Goal: Information Seeking & Learning: Learn about a topic

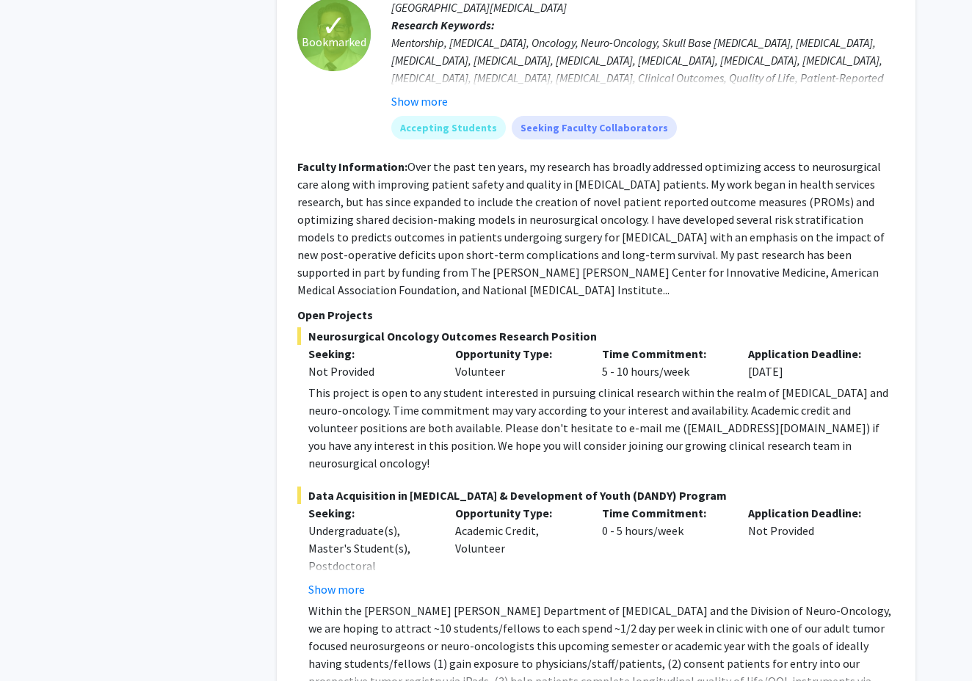
scroll to position [7164, 0]
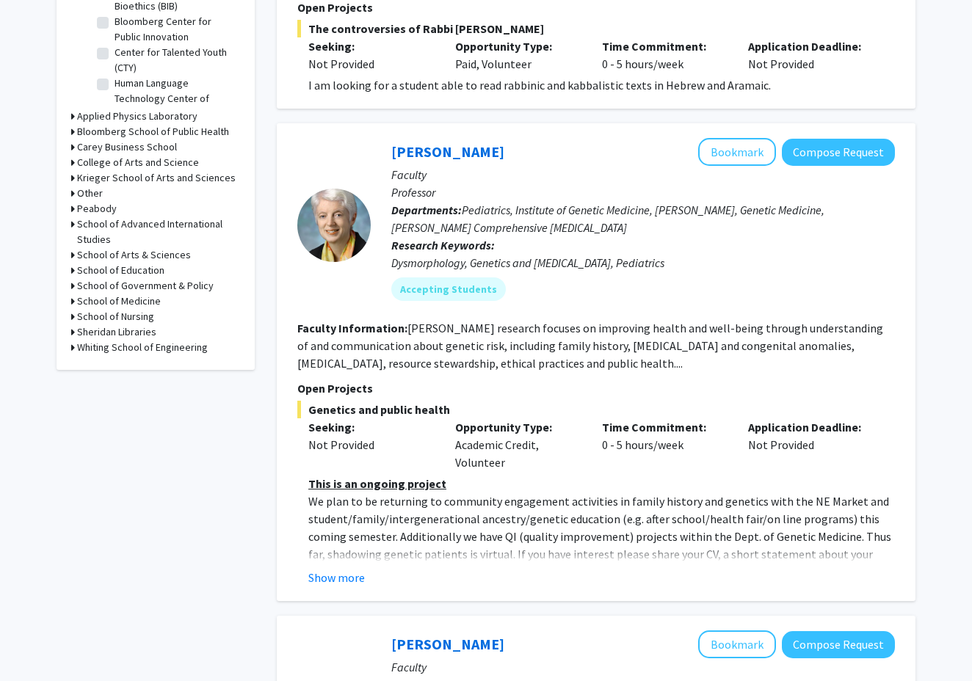
scroll to position [689, 0]
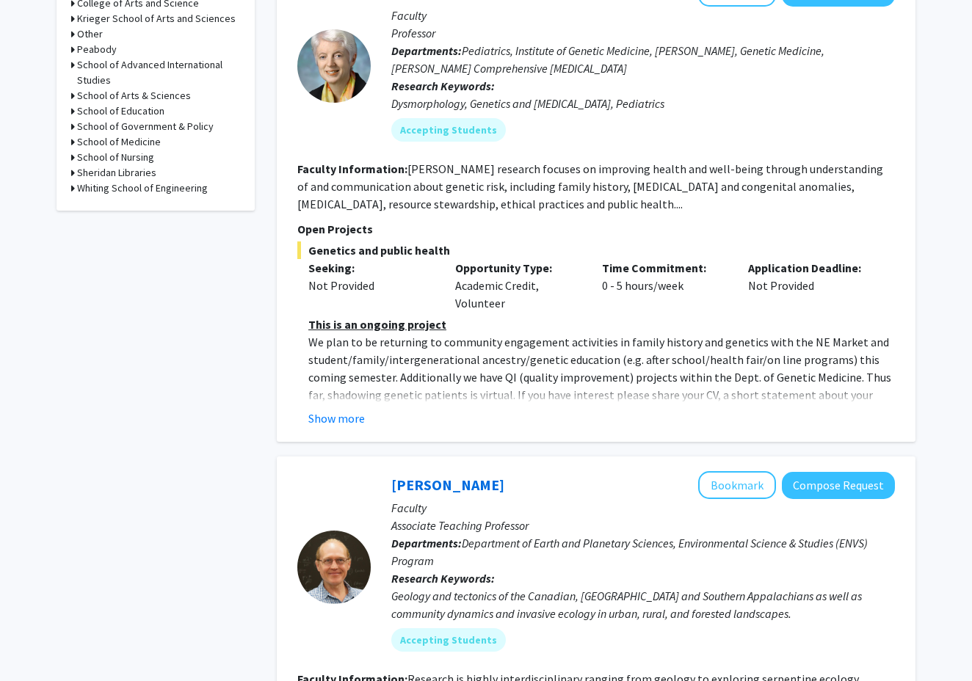
click at [344, 394] on div "[PERSON_NAME] Bookmark Compose Request Faculty Professor Departments: Pediatric…" at bounding box center [596, 203] width 639 height 478
click at [344, 410] on button "Show more" at bounding box center [336, 419] width 57 height 18
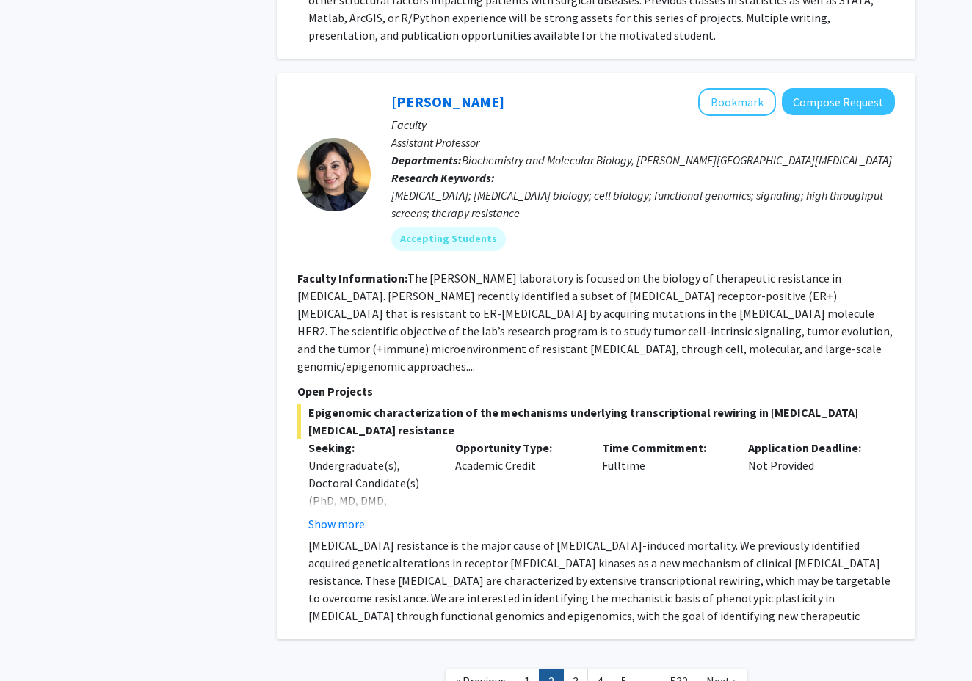
scroll to position [5235, 0]
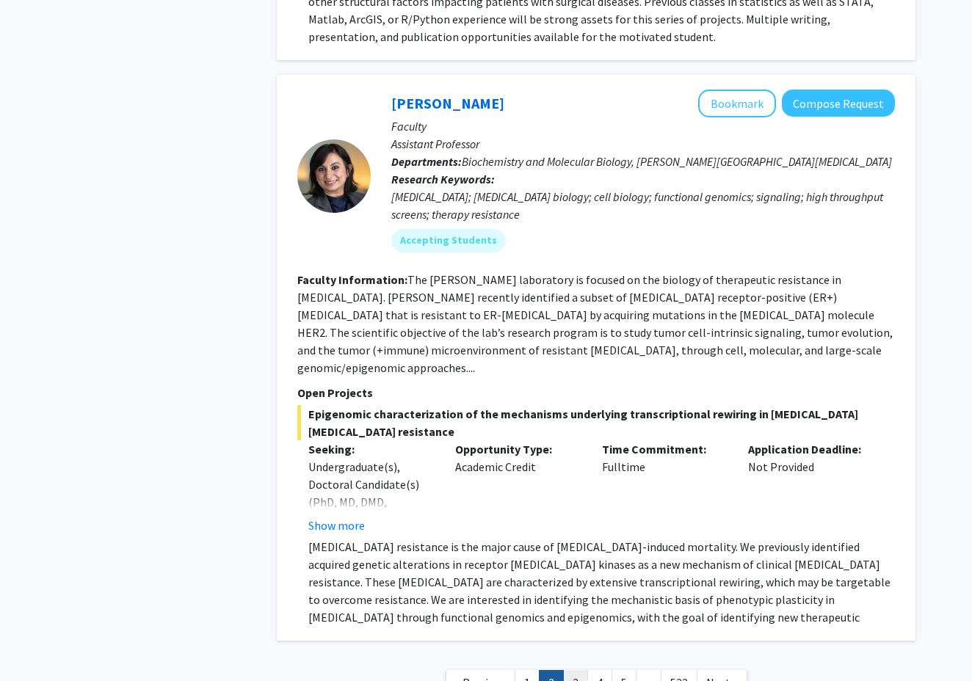
click at [579, 670] on link "3" at bounding box center [575, 683] width 25 height 26
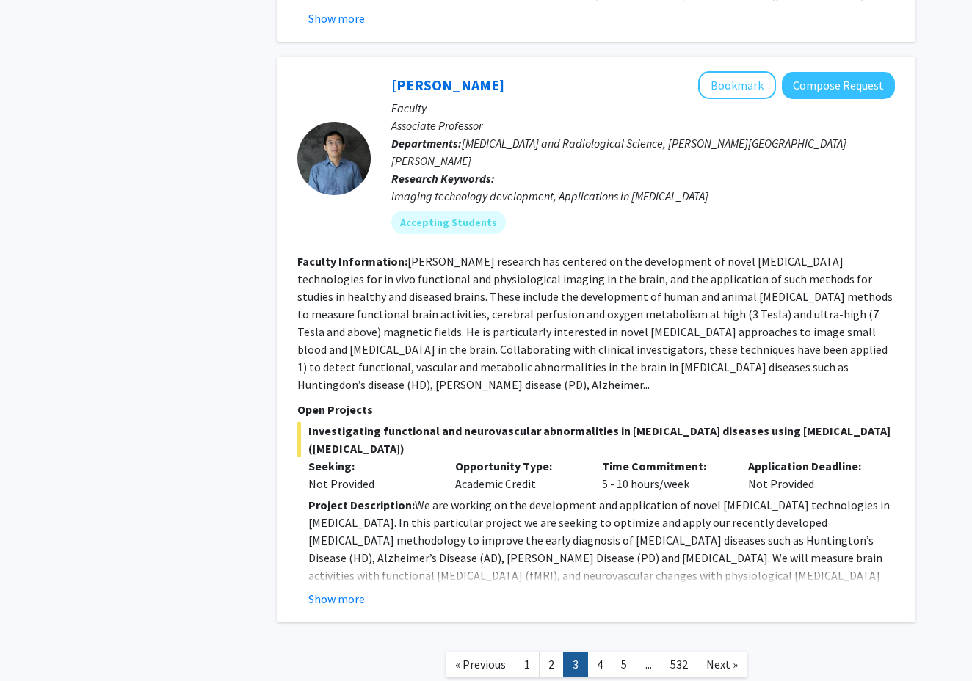
scroll to position [5114, 0]
click at [351, 591] on button "Show more" at bounding box center [336, 600] width 57 height 18
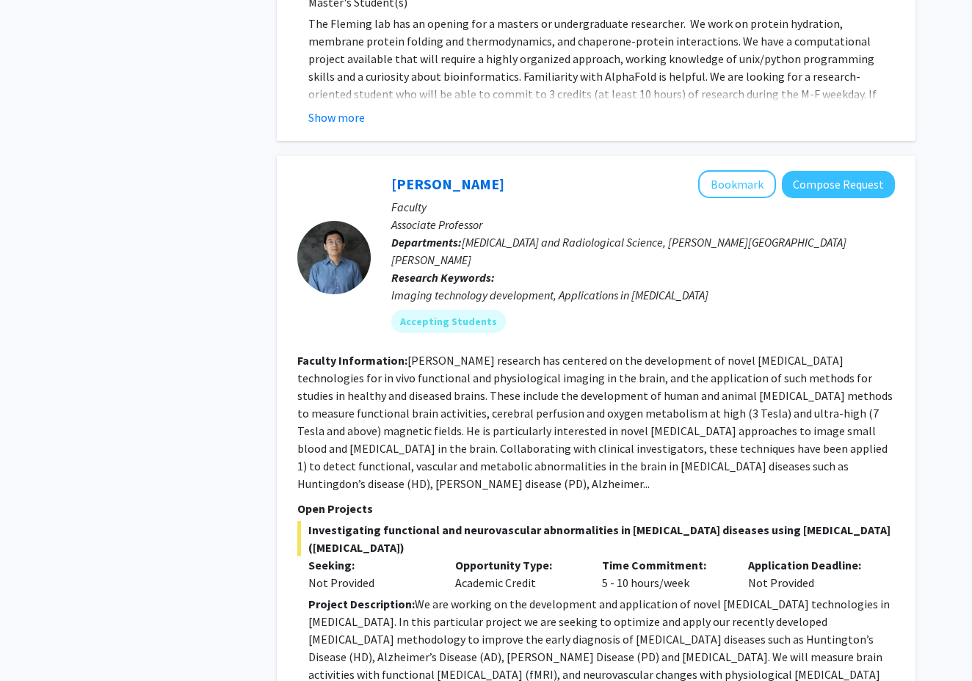
scroll to position [5011, 0]
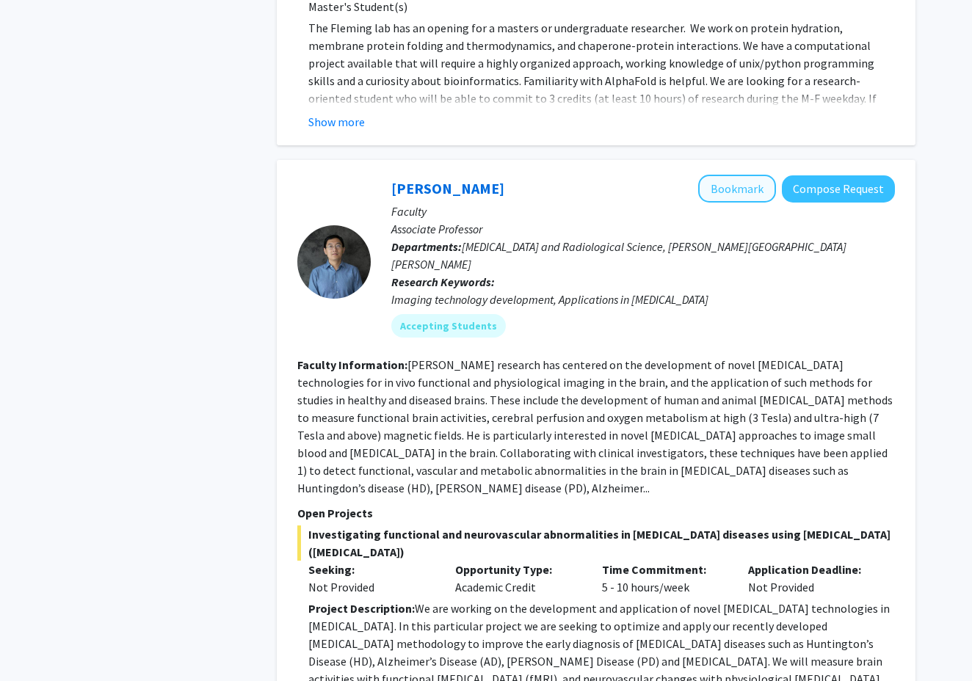
click at [731, 175] on button "Bookmark" at bounding box center [737, 189] width 78 height 28
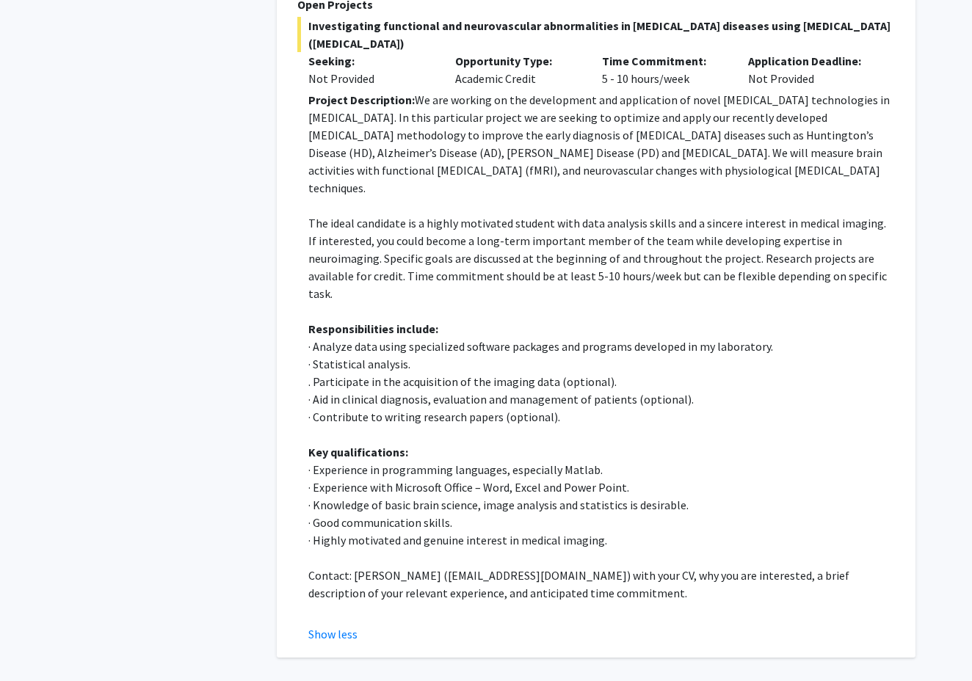
scroll to position [5519, 0]
drag, startPoint x: 399, startPoint y: 441, endPoint x: 472, endPoint y: 441, distance: 73.4
click at [472, 568] on p "Contact: [PERSON_NAME] ([EMAIL_ADDRESS][DOMAIN_NAME]) with your CV, why you are…" at bounding box center [601, 585] width 587 height 35
copy p "[EMAIL_ADDRESS][DOMAIN_NAME]"
click at [472, 568] on p "Contact: [PERSON_NAME] ([EMAIL_ADDRESS][DOMAIN_NAME]) with your CV, why you are…" at bounding box center [601, 585] width 587 height 35
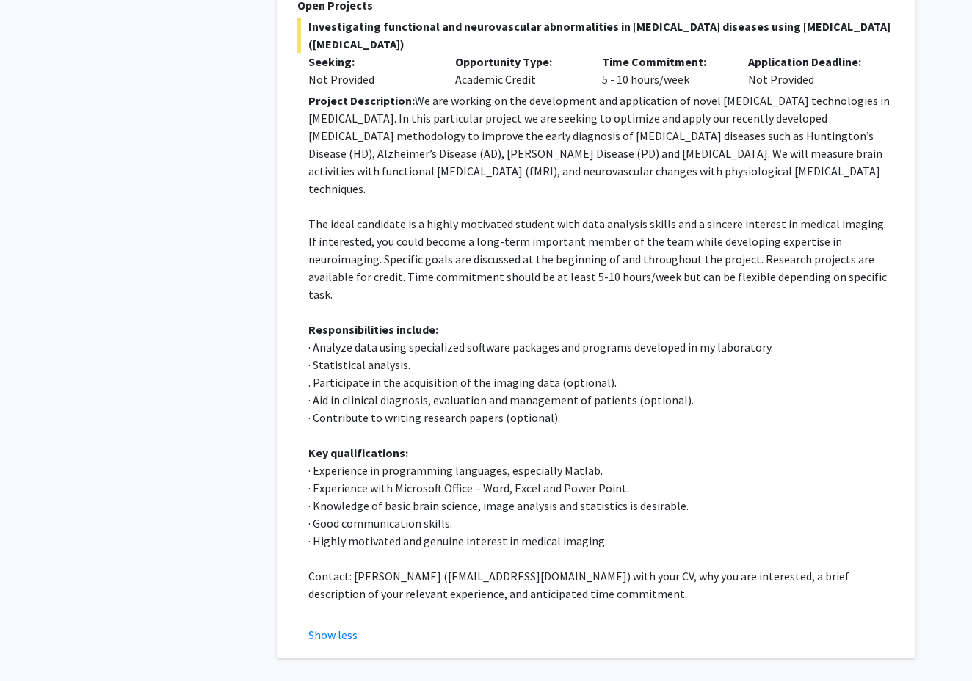
scroll to position [5514, 0]
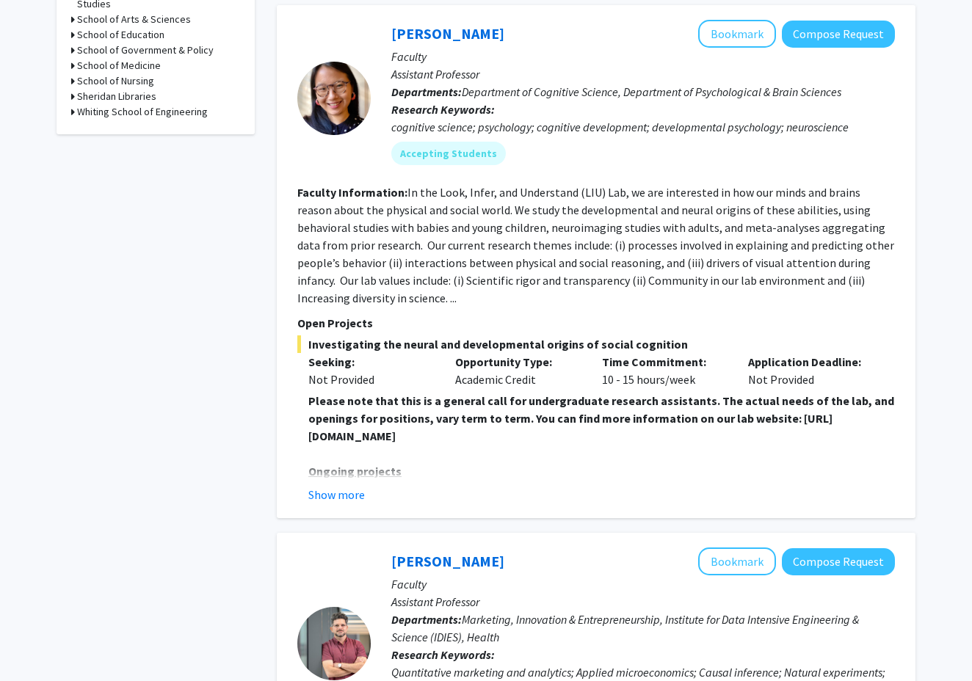
scroll to position [774, 0]
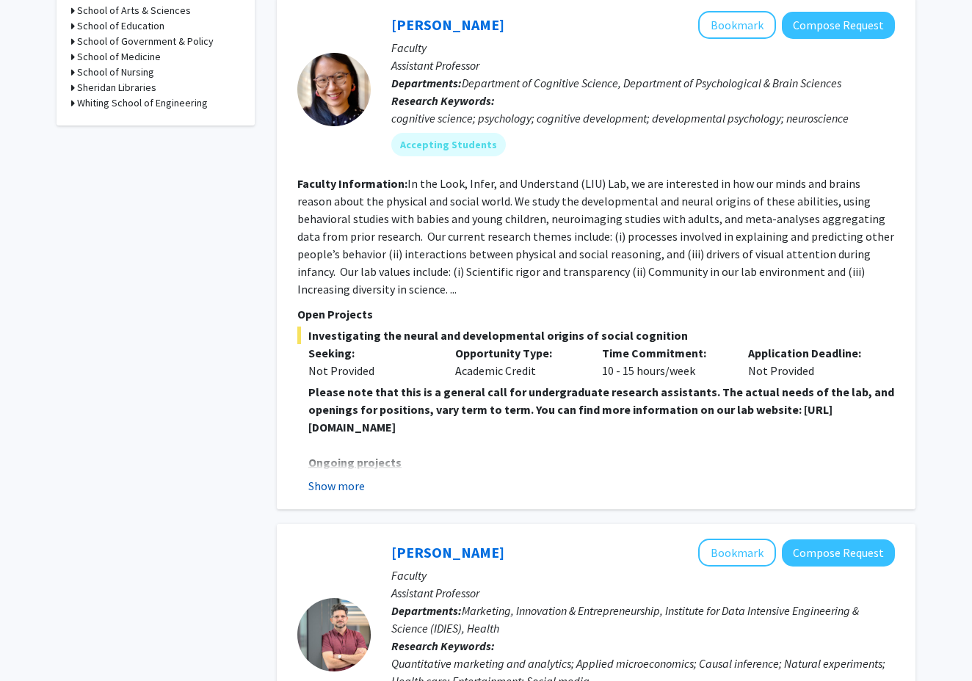
click at [350, 491] on button "Show more" at bounding box center [336, 486] width 57 height 18
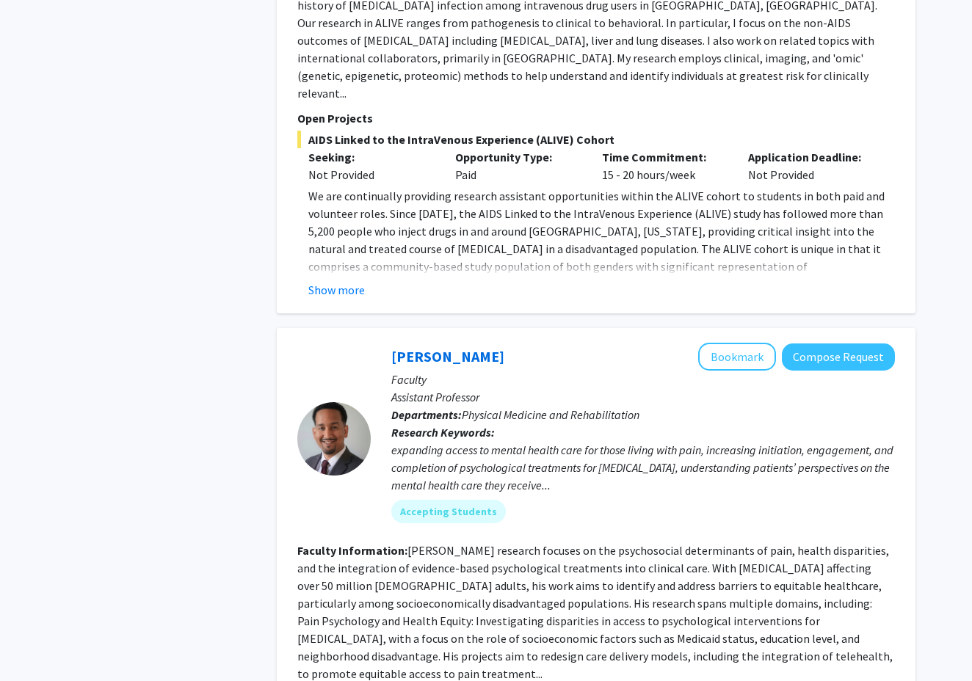
scroll to position [2452, 0]
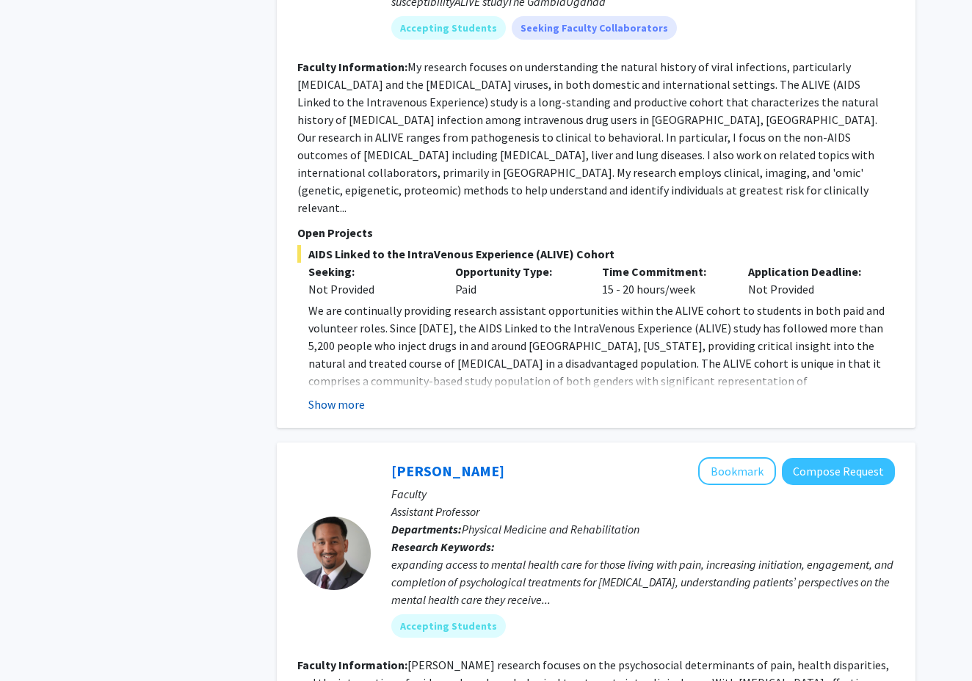
click at [327, 396] on button "Show more" at bounding box center [336, 405] width 57 height 18
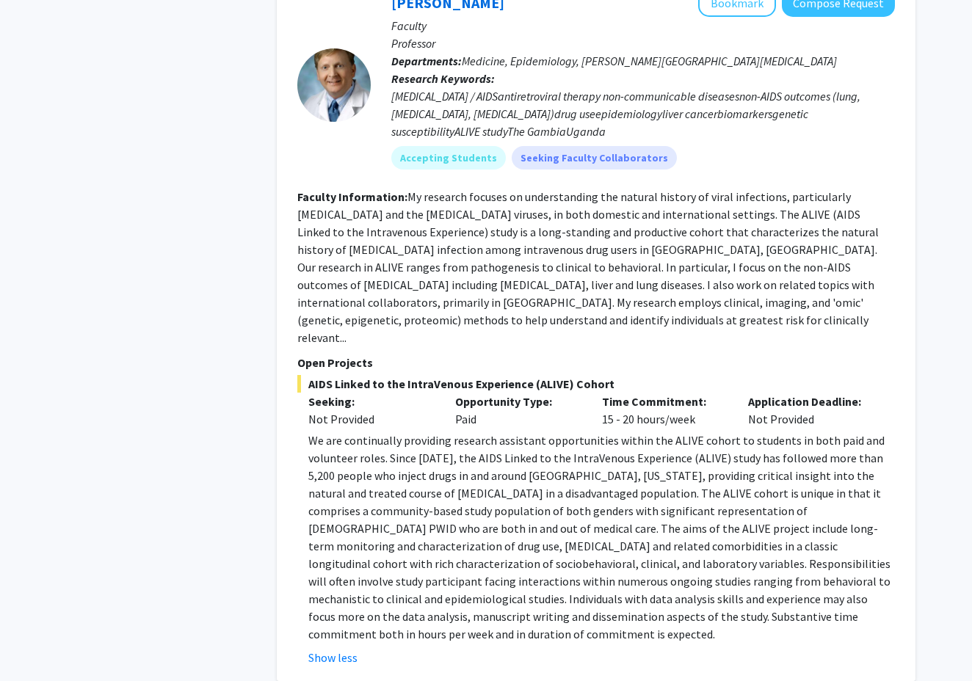
scroll to position [2252, 0]
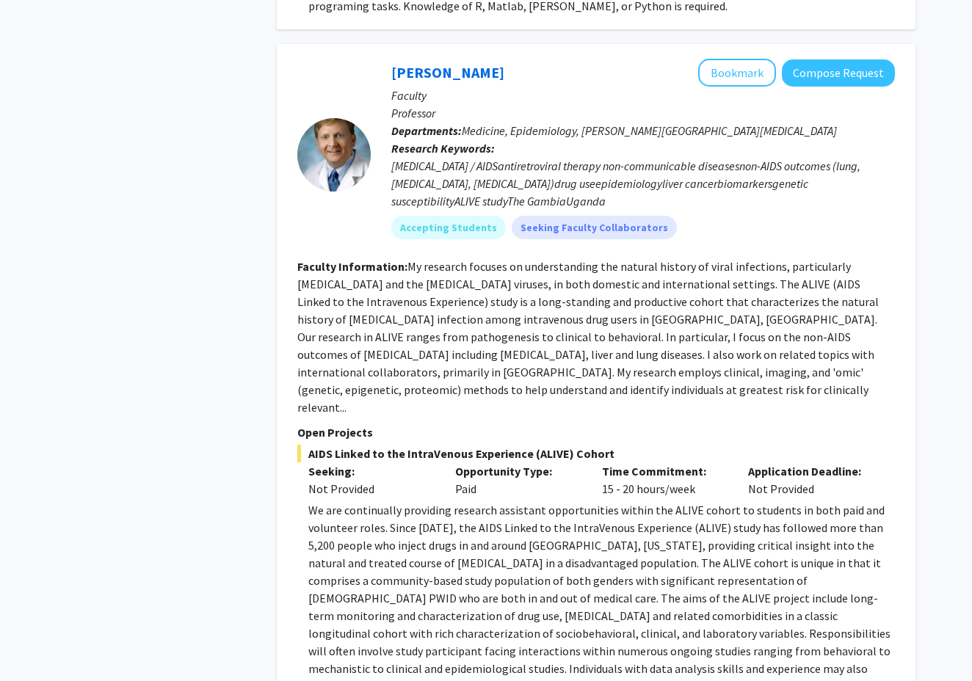
click at [659, 510] on p "We are continually providing research assistant opportunities within the ALIVE …" at bounding box center [601, 607] width 587 height 211
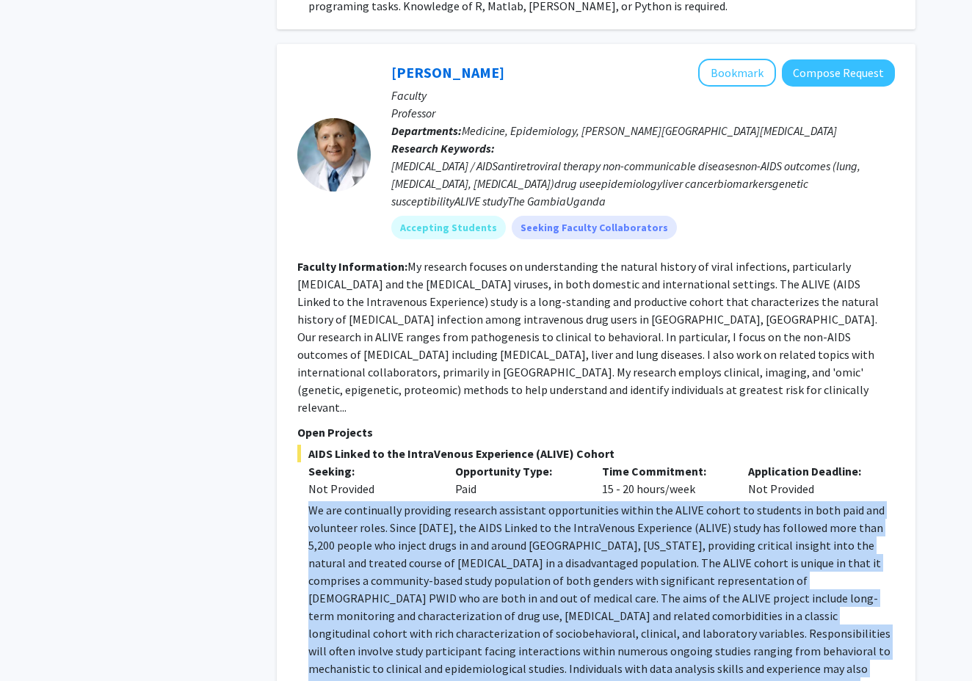
click at [695, 532] on p "We are continually providing research assistant opportunities within the ALIVE …" at bounding box center [601, 607] width 587 height 211
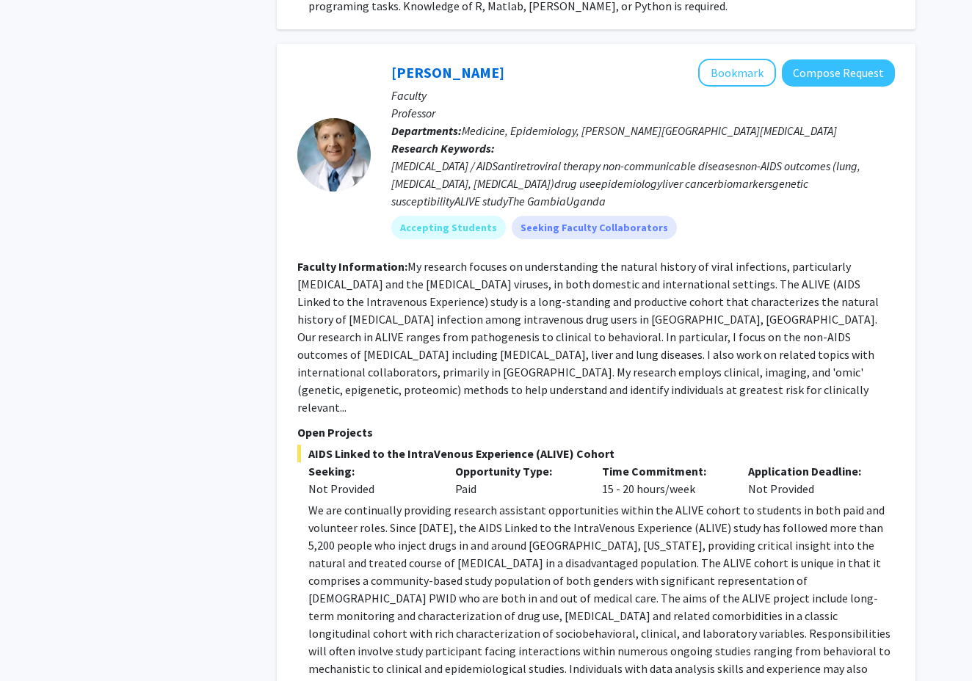
click at [644, 513] on p "We are continually providing research assistant opportunities within the ALIVE …" at bounding box center [601, 607] width 587 height 211
copy p "PWID"
click at [644, 513] on p "We are continually providing research assistant opportunities within the ALIVE …" at bounding box center [601, 607] width 587 height 211
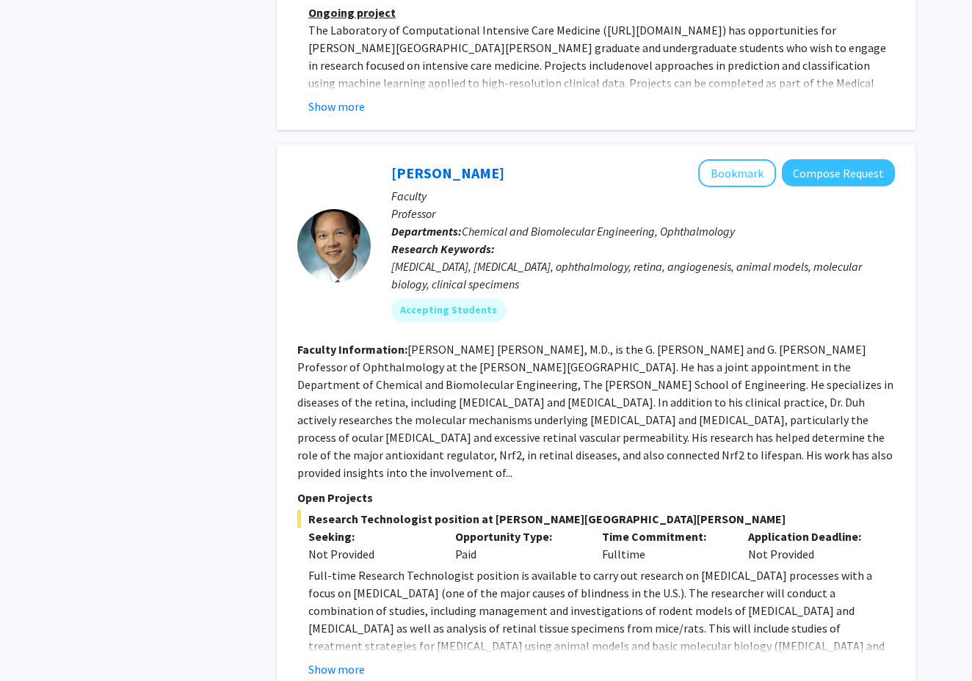
scroll to position [5751, 0]
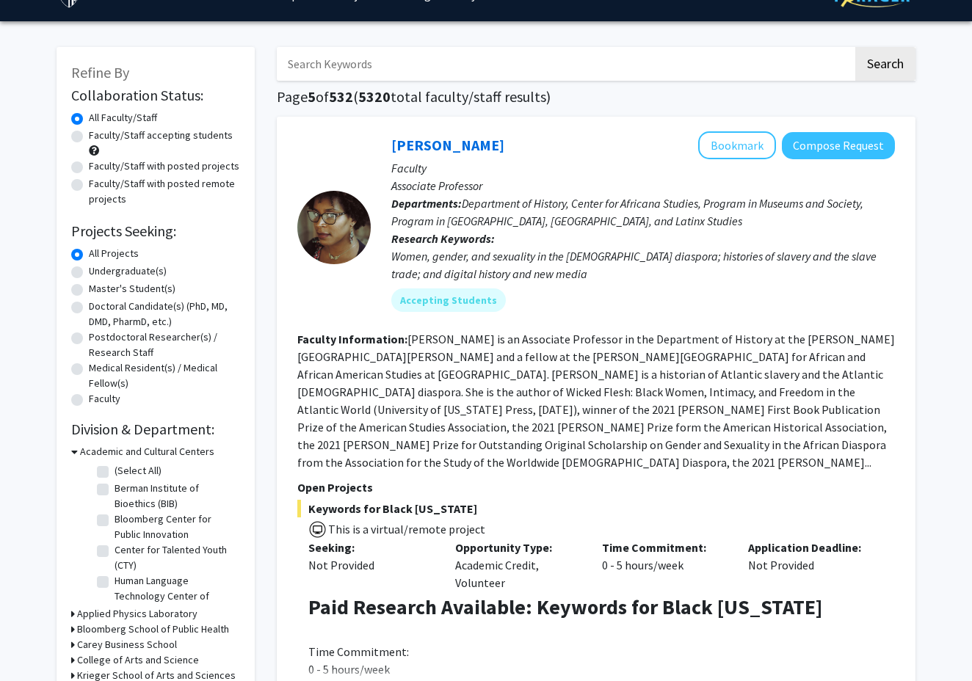
scroll to position [32, 0]
click at [89, 278] on label "Undergraduate(s)" at bounding box center [128, 271] width 78 height 15
click at [89, 273] on input "Undergraduate(s)" at bounding box center [94, 269] width 10 height 10
radio input "true"
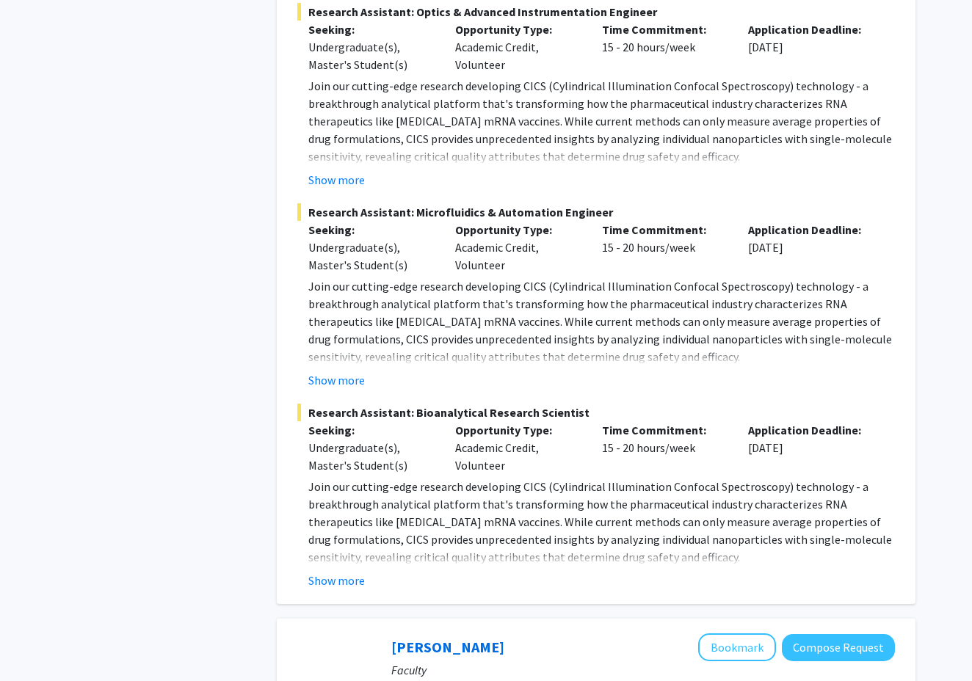
scroll to position [1035, 0]
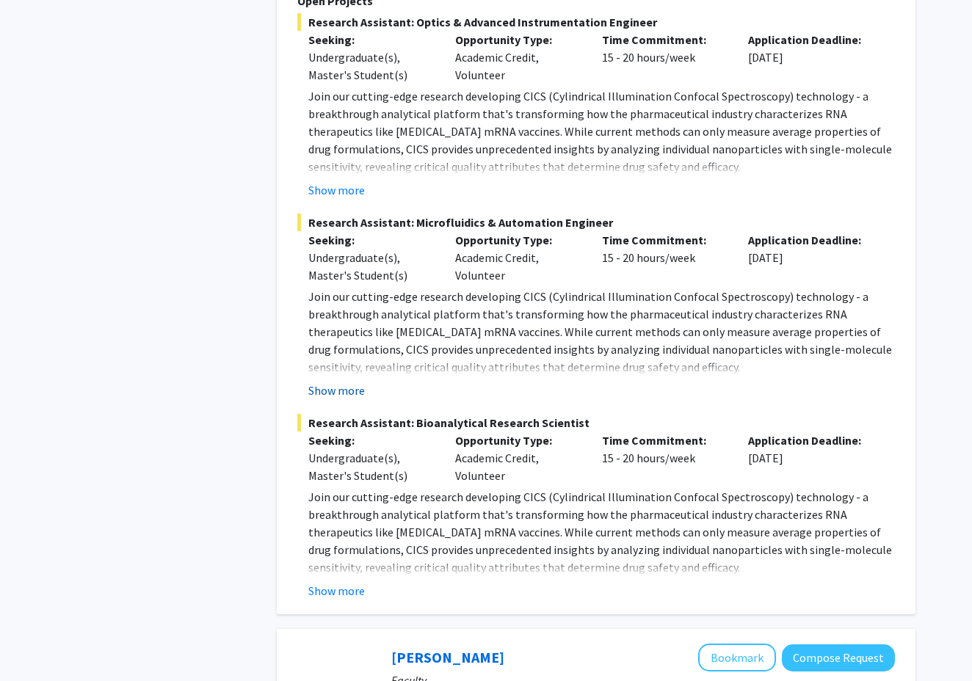
click at [341, 382] on button "Show more" at bounding box center [336, 391] width 57 height 18
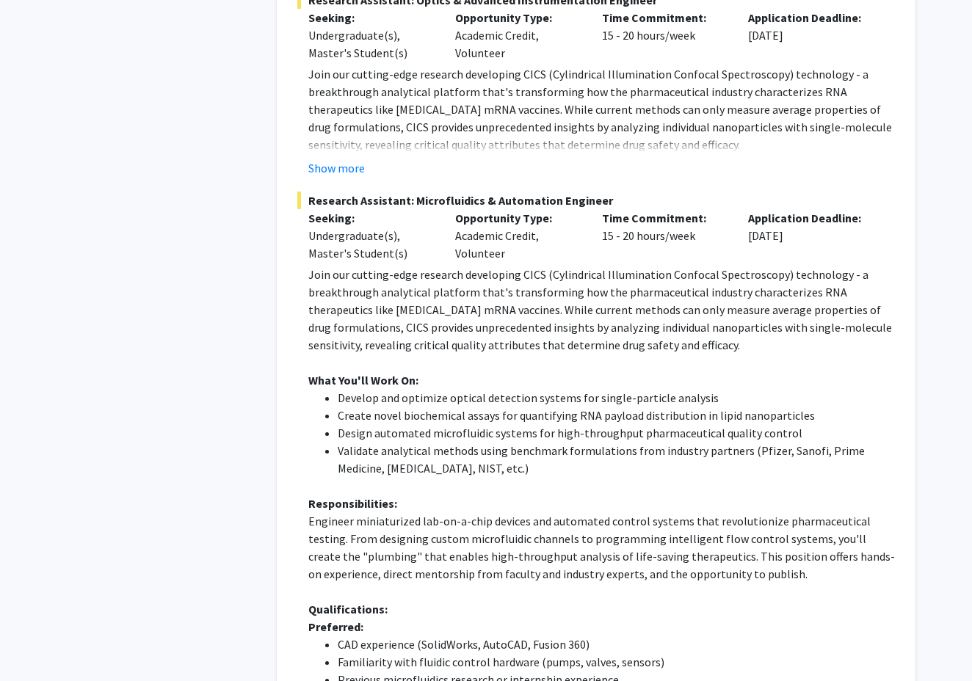
scroll to position [1058, 0]
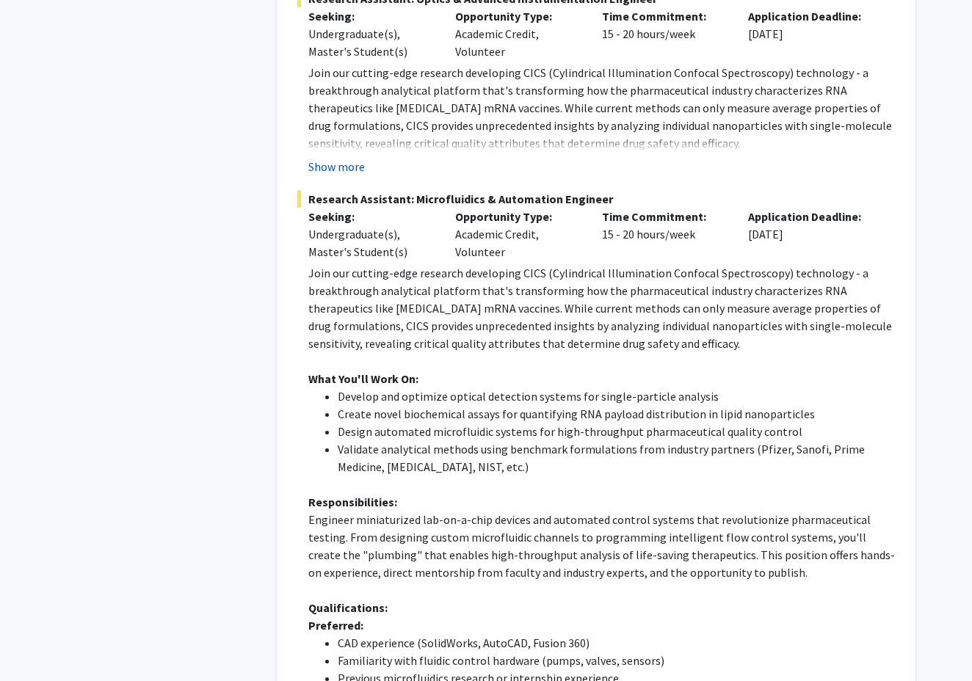
click at [331, 158] on button "Show more" at bounding box center [336, 167] width 57 height 18
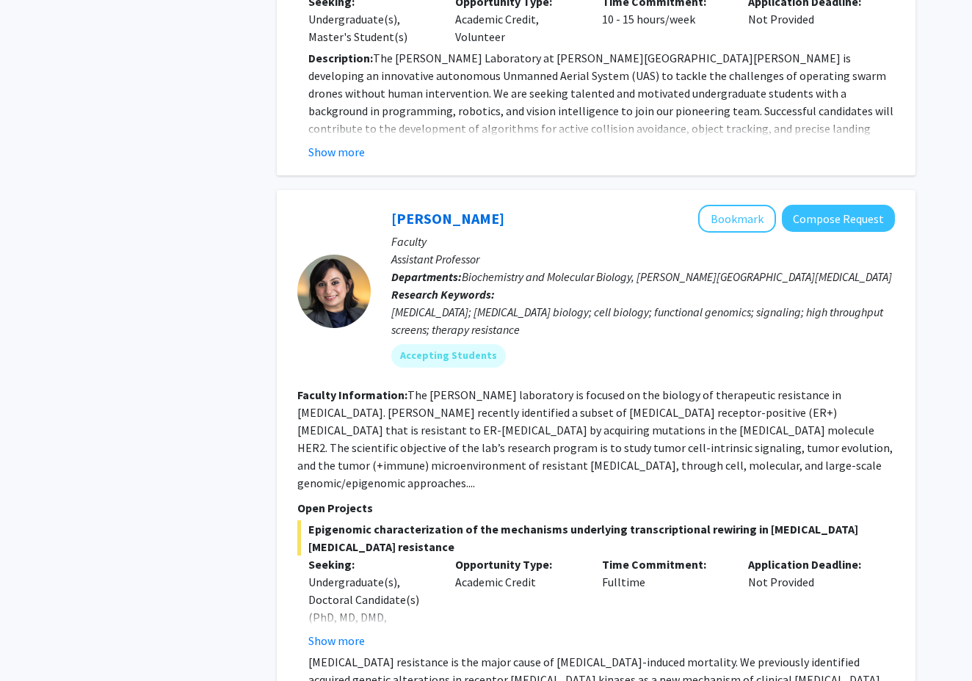
scroll to position [7386, 0]
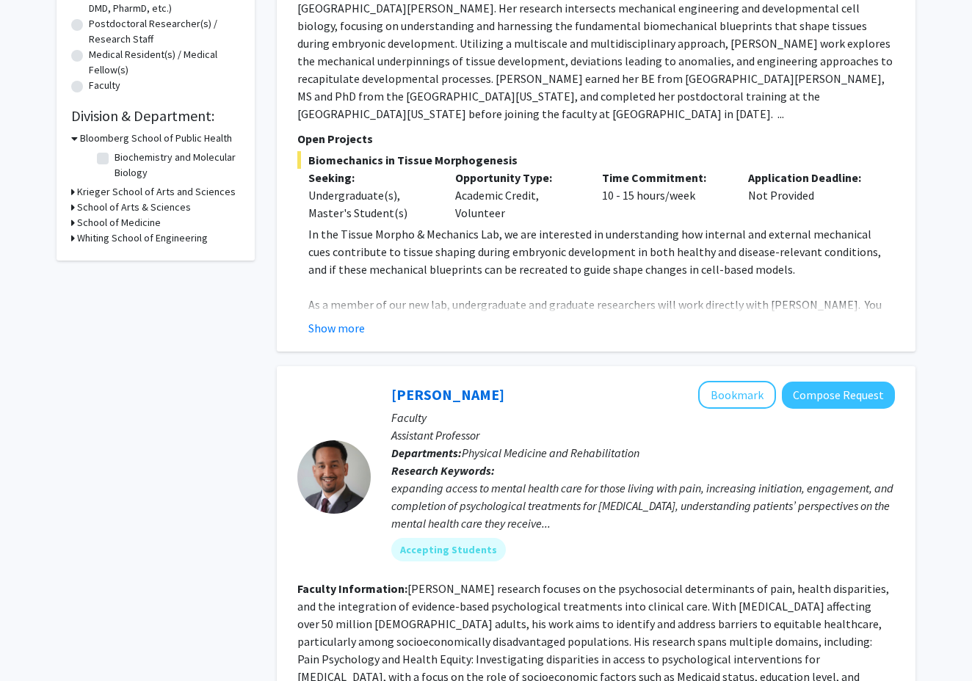
scroll to position [347, 0]
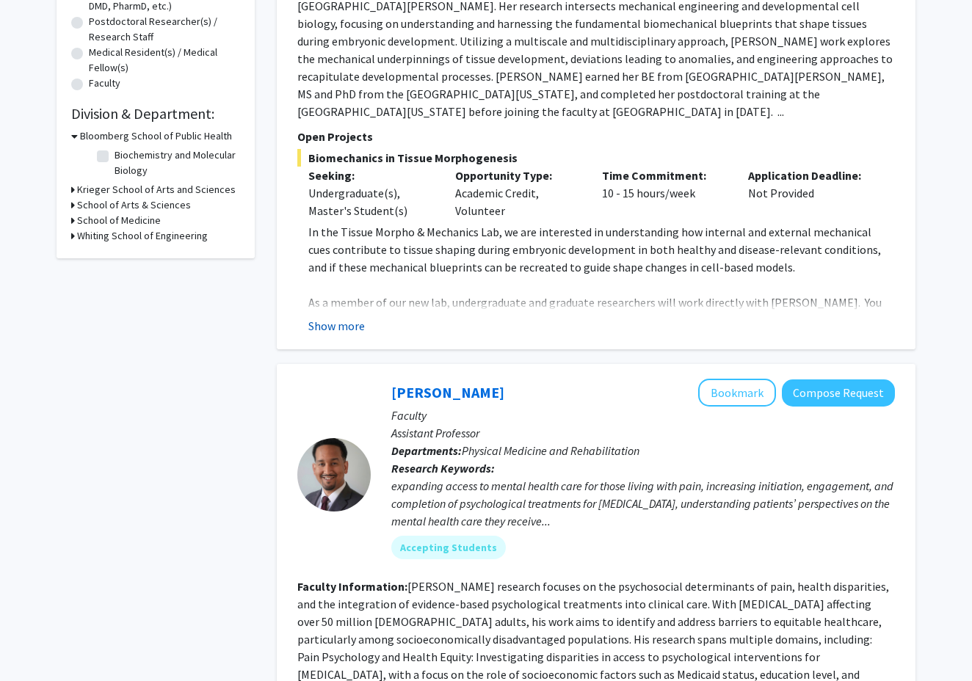
click at [342, 317] on button "Show more" at bounding box center [336, 326] width 57 height 18
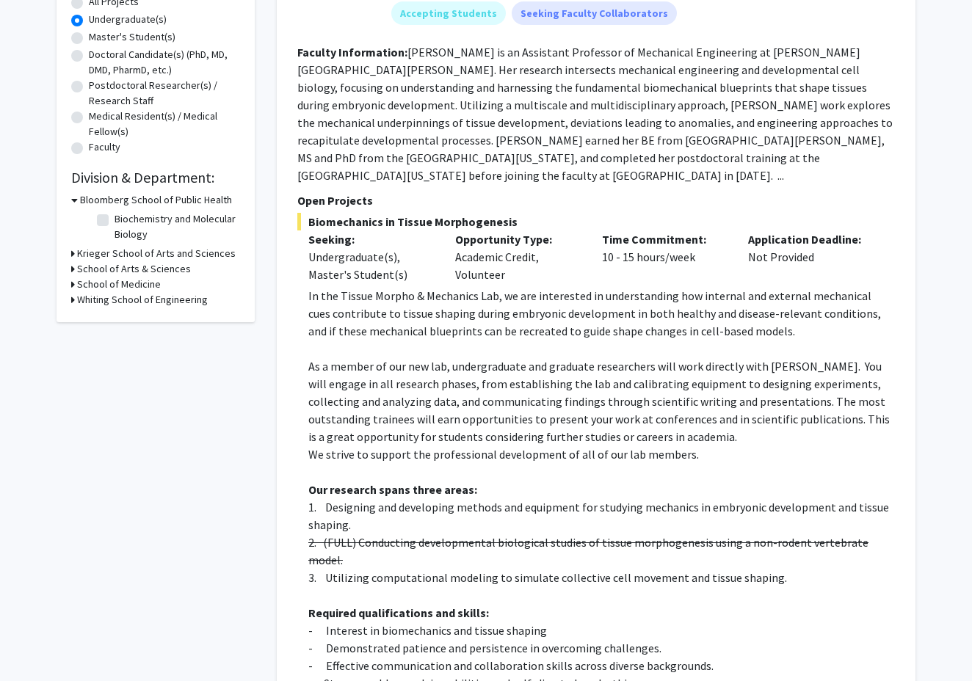
scroll to position [287, 0]
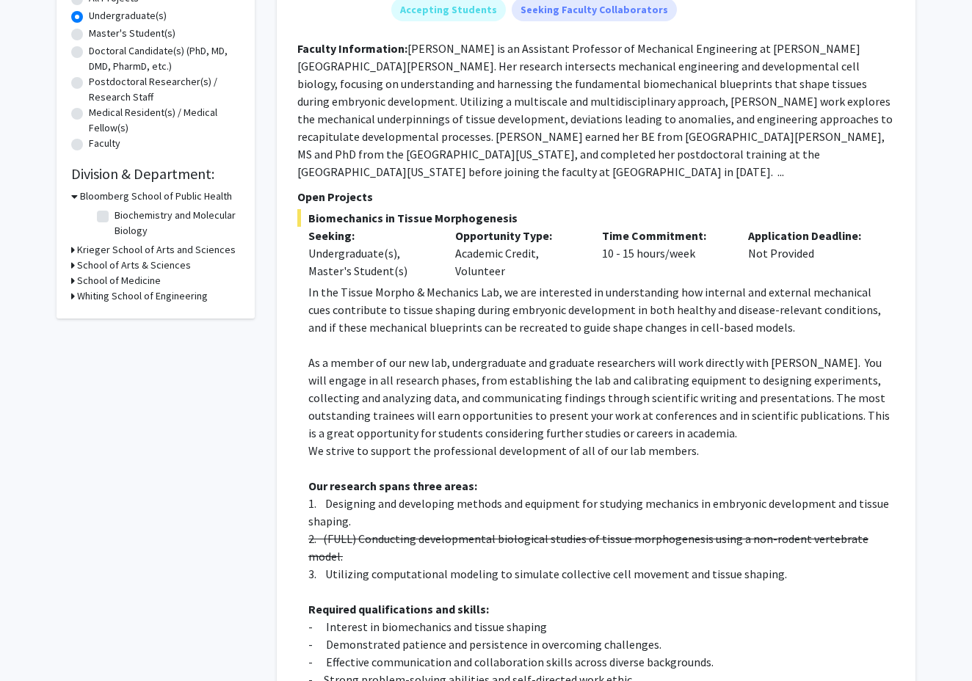
click at [305, 48] on b "Faculty Information:" at bounding box center [352, 48] width 110 height 15
drag, startPoint x: 406, startPoint y: 50, endPoint x: 470, endPoint y: 53, distance: 64.0
click at [470, 53] on fg-read-more "[PERSON_NAME] is an Assistant Professor of Mechanical Engineering at [PERSON_NA…" at bounding box center [595, 110] width 596 height 138
copy section "Faculty Information: [PERSON_NAME]"
click at [470, 53] on fg-read-more "[PERSON_NAME] is an Assistant Professor of Mechanical Engineering at [PERSON_NA…" at bounding box center [595, 110] width 596 height 138
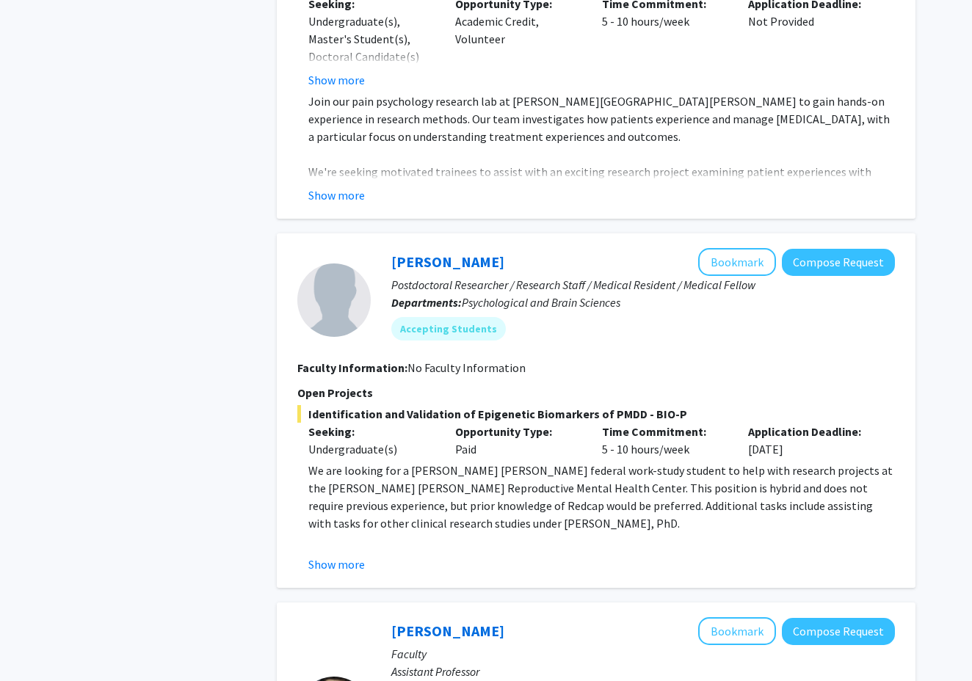
scroll to position [1599, 0]
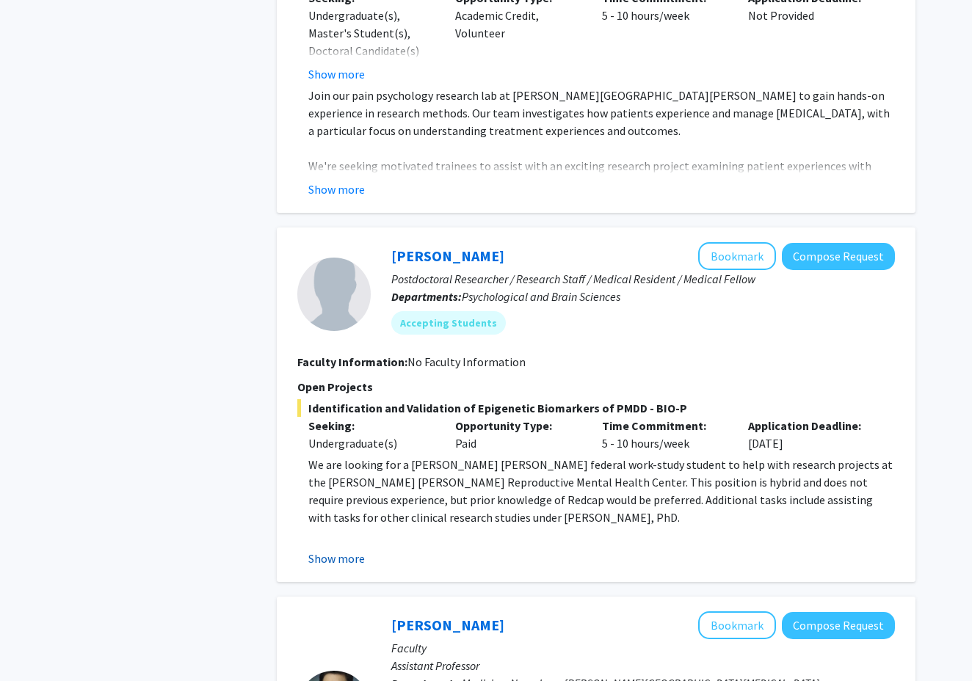
click at [353, 550] on button "Show more" at bounding box center [336, 559] width 57 height 18
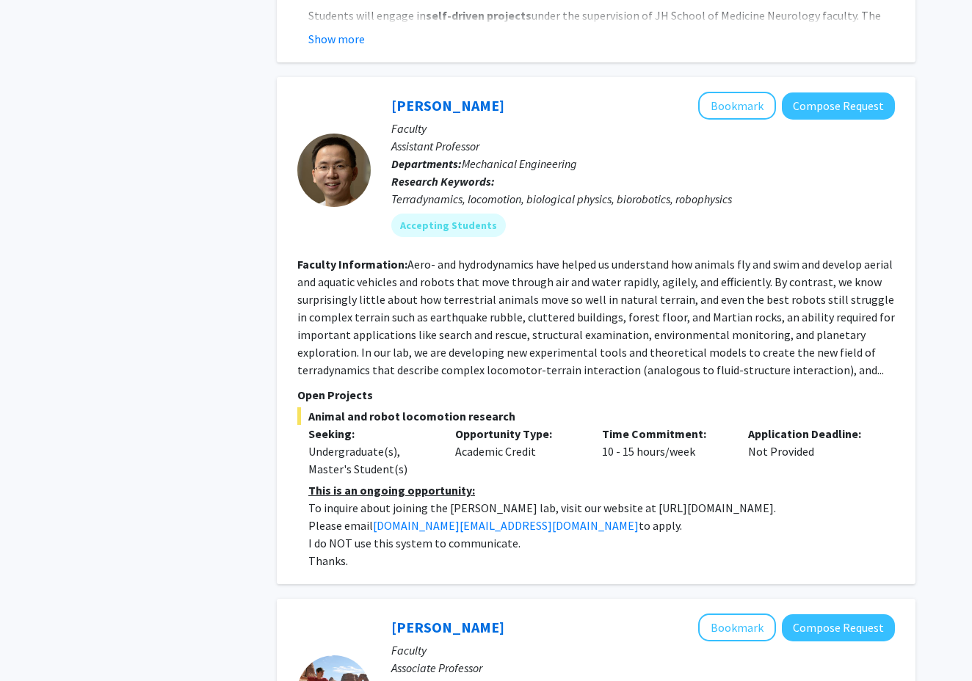
scroll to position [2658, 0]
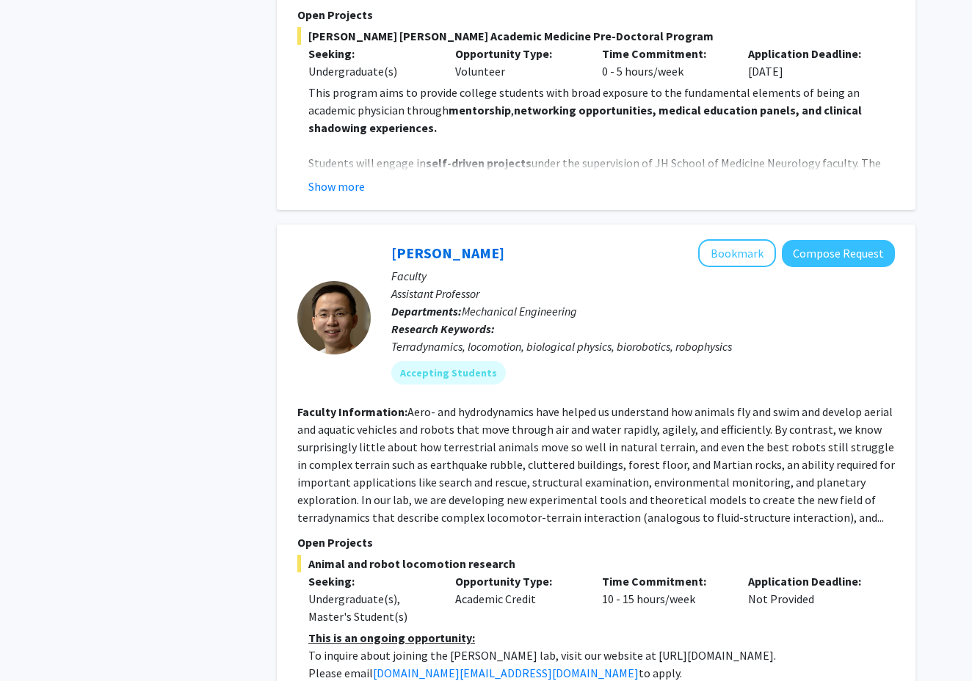
click at [522, 426] on fg-read-more "Aero- and hydrodynamics have helped us understand how animals fly and swim and …" at bounding box center [596, 465] width 598 height 120
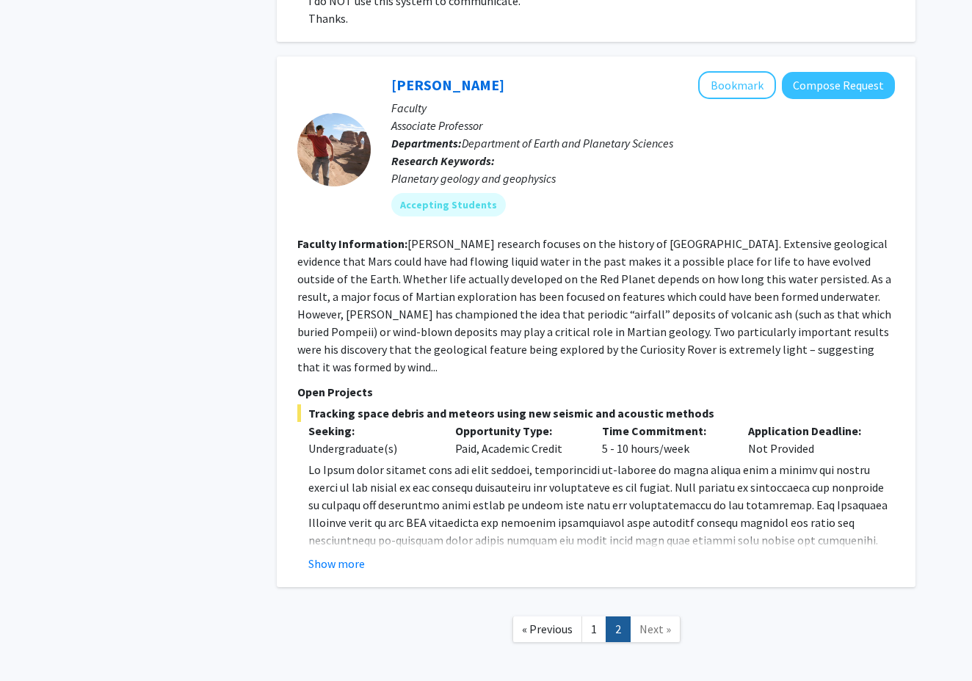
scroll to position [3348, 0]
click at [656, 618] on link "Next »" at bounding box center [655, 631] width 51 height 26
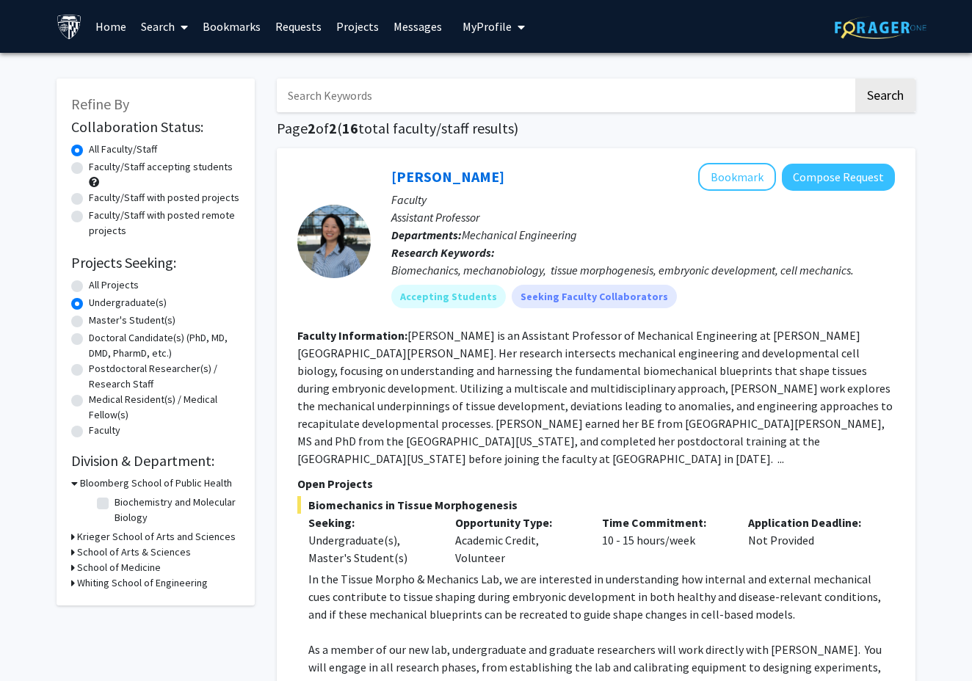
scroll to position [0, 0]
click at [530, 102] on input "Search Keywords" at bounding box center [565, 96] width 576 height 34
type input "3D printing"
click at [885, 98] on button "Search" at bounding box center [886, 96] width 60 height 34
radio input "true"
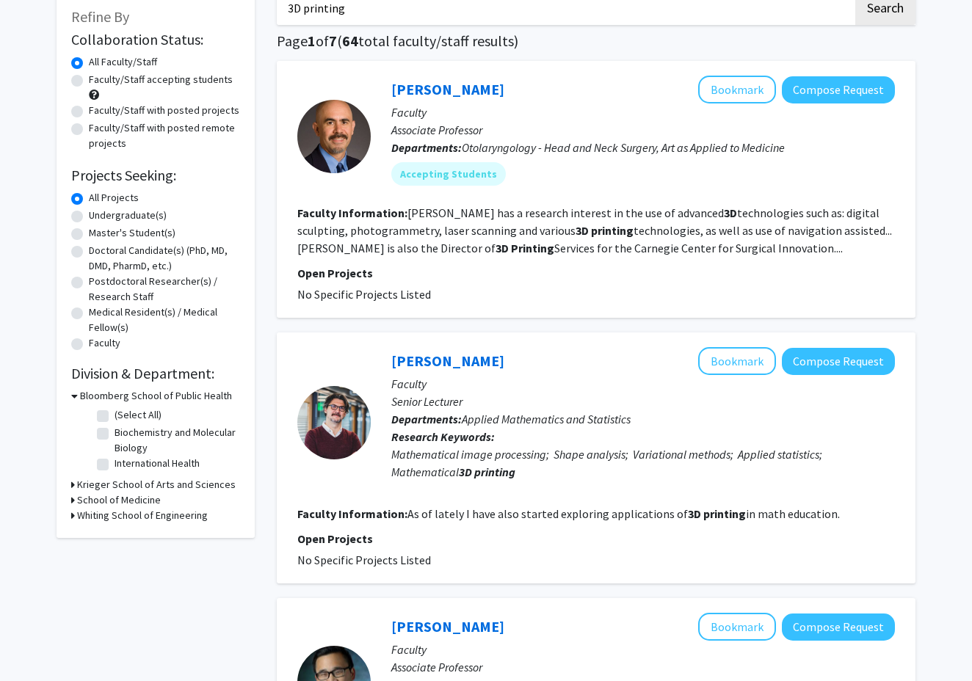
scroll to position [51, 0]
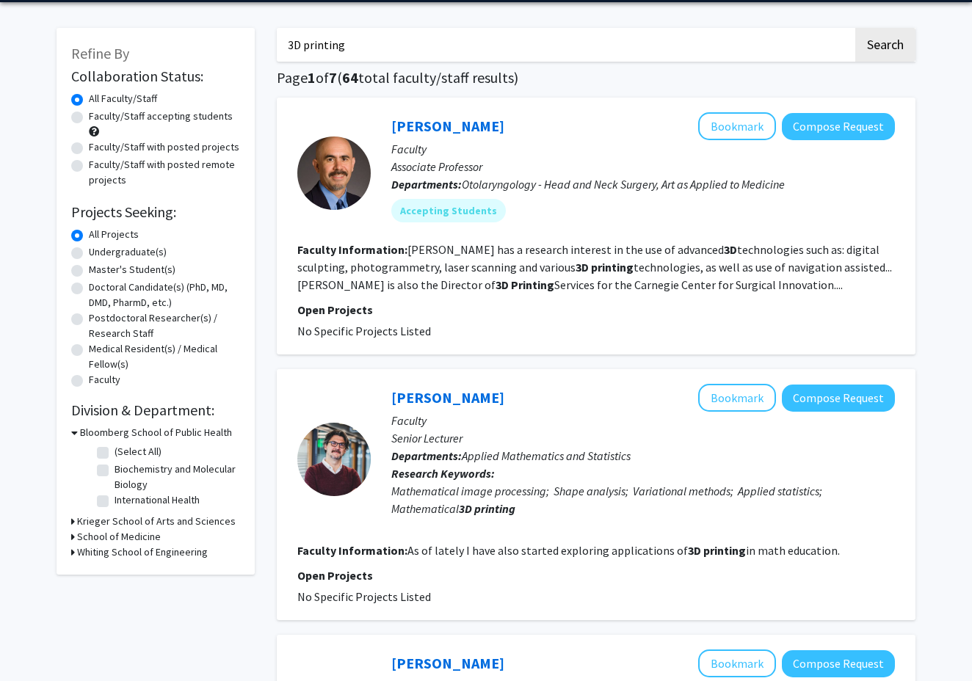
click at [540, 239] on fg-search-faculty "[PERSON_NAME] Bookmark Compose Request Faculty Associate Professor Departments:…" at bounding box center [596, 226] width 598 height 228
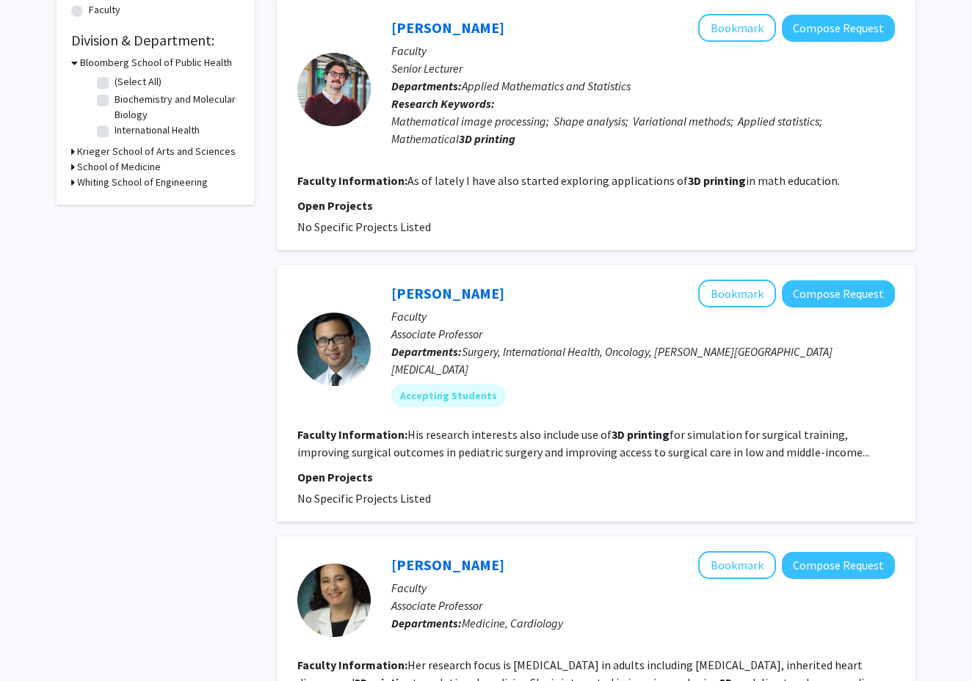
scroll to position [420, 0]
click at [648, 469] on p "Open Projects" at bounding box center [596, 478] width 598 height 18
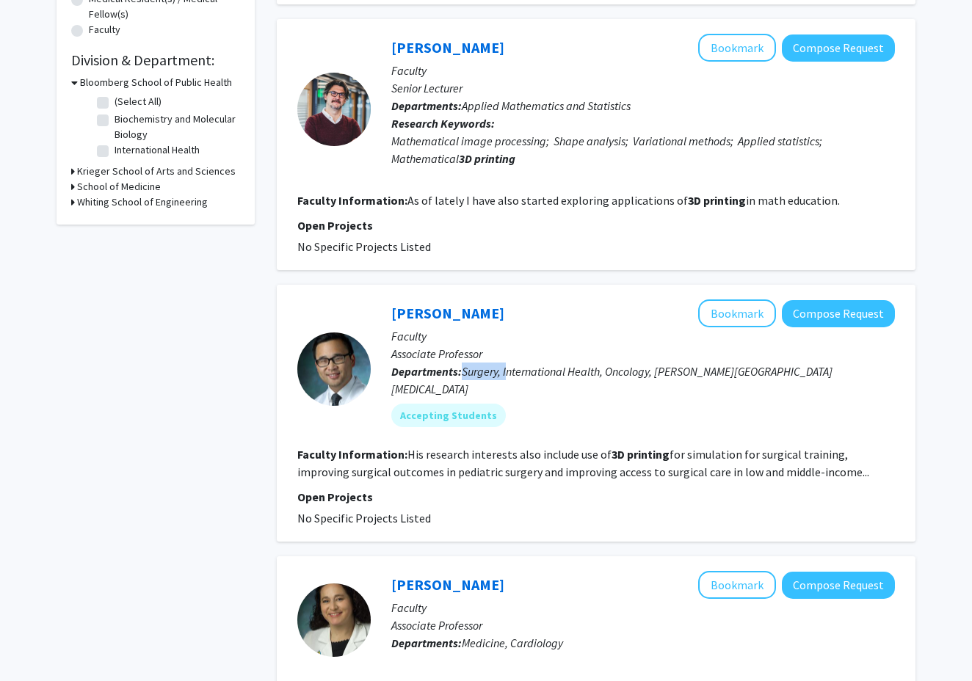
drag, startPoint x: 462, startPoint y: 372, endPoint x: 509, endPoint y: 370, distance: 47.0
click at [509, 370] on p "Departments: Surgery, International Health, Oncology, [PERSON_NAME][GEOGRAPHIC_…" at bounding box center [643, 380] width 504 height 35
click at [486, 372] on span "Surgery, International Health, Oncology, [PERSON_NAME][GEOGRAPHIC_DATA][MEDICAL…" at bounding box center [611, 380] width 441 height 32
click at [643, 447] on b "printing" at bounding box center [648, 454] width 43 height 15
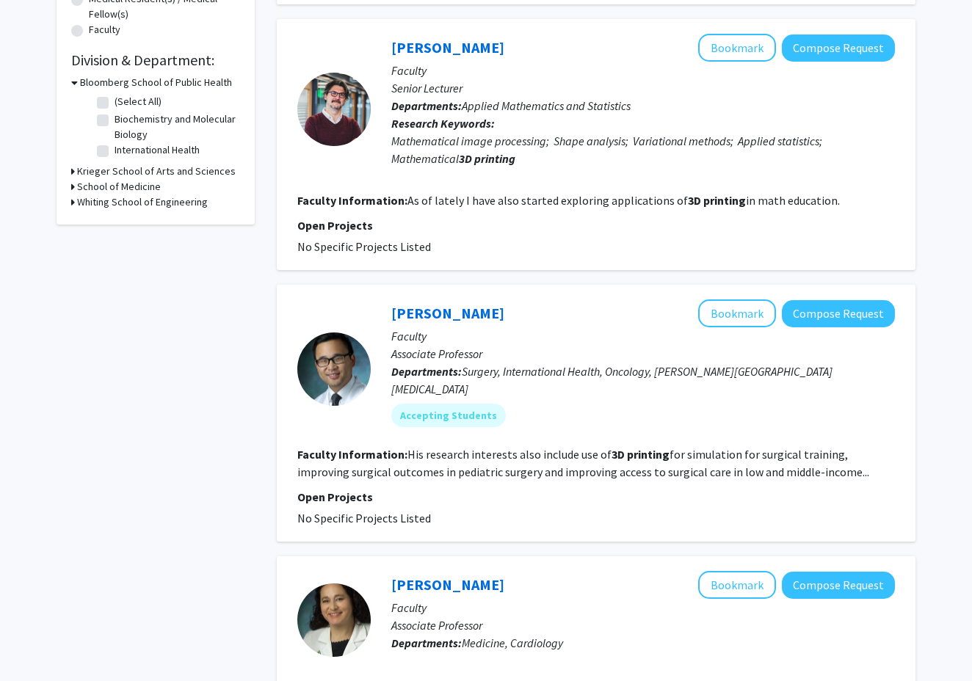
drag, startPoint x: 608, startPoint y: 438, endPoint x: 829, endPoint y: 435, distance: 221.1
click at [829, 447] on fg-read-more "His research interests also include use of 3D printing for simulation for surgi…" at bounding box center [583, 463] width 572 height 32
copy fg-read-more "3D printing for simulation for surgical training"
click at [829, 447] on fg-read-more "His research interests also include use of 3D printing for simulation for surgi…" at bounding box center [583, 463] width 572 height 32
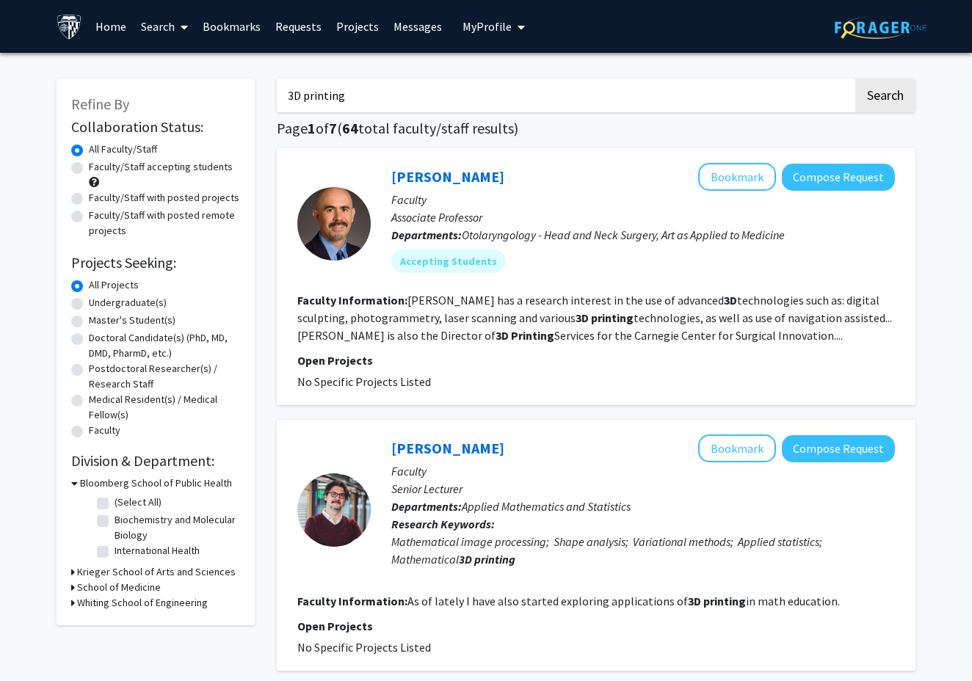
scroll to position [0, 0]
drag, startPoint x: 663, startPoint y: 298, endPoint x: 711, endPoint y: 303, distance: 47.9
click at [711, 303] on fg-read-more "[PERSON_NAME] has a research interest in the use of advanced 3D technologies su…" at bounding box center [594, 318] width 595 height 50
click at [532, 328] on section "Faculty Information: [PERSON_NAME] has a research interest in the use of advanc…" at bounding box center [596, 318] width 598 height 53
drag, startPoint x: 518, startPoint y: 322, endPoint x: 579, endPoint y: 317, distance: 60.4
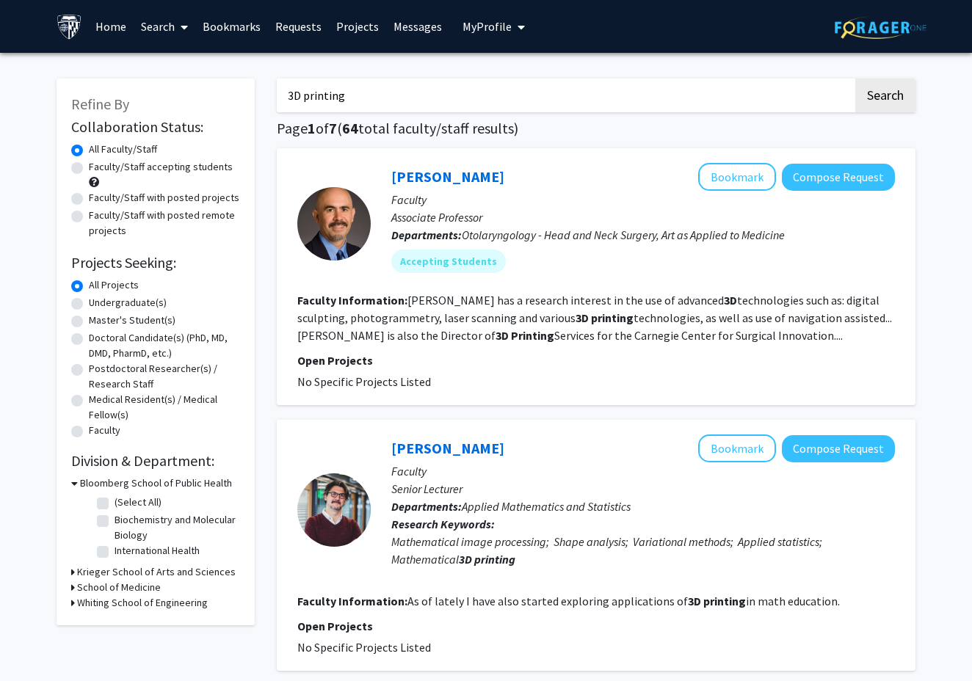
click at [579, 317] on fg-read-more "[PERSON_NAME] has a research interest in the use of advanced 3D technologies su…" at bounding box center [594, 318] width 595 height 50
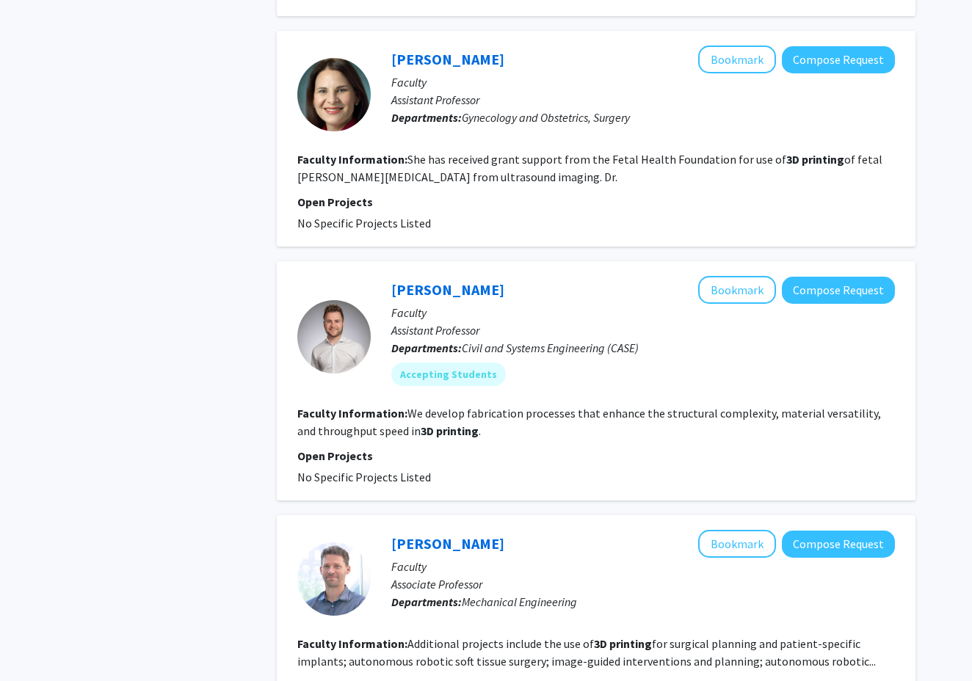
scroll to position [1210, 0]
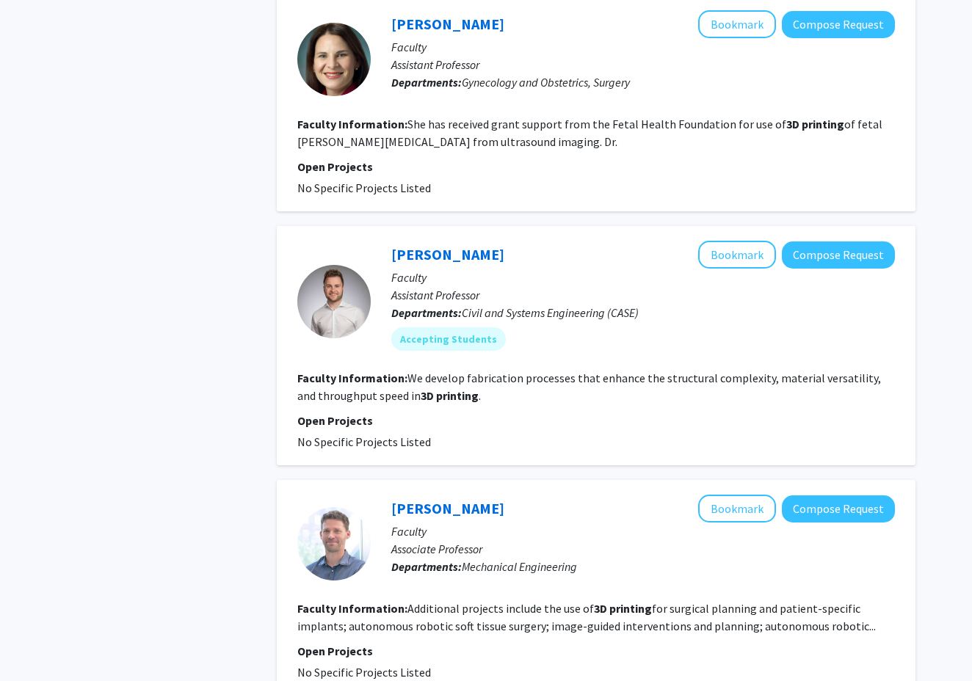
drag, startPoint x: 477, startPoint y: 130, endPoint x: 772, endPoint y: 112, distance: 295.0
click at [772, 117] on fg-read-more "She has received grant support from the Fetal Health Foundation for use of 3D p…" at bounding box center [589, 133] width 585 height 32
copy fg-read-more "3D printing of fetal [PERSON_NAME][MEDICAL_DATA] from ultrasound imaging"
click at [786, 117] on b "3D" at bounding box center [792, 124] width 13 height 15
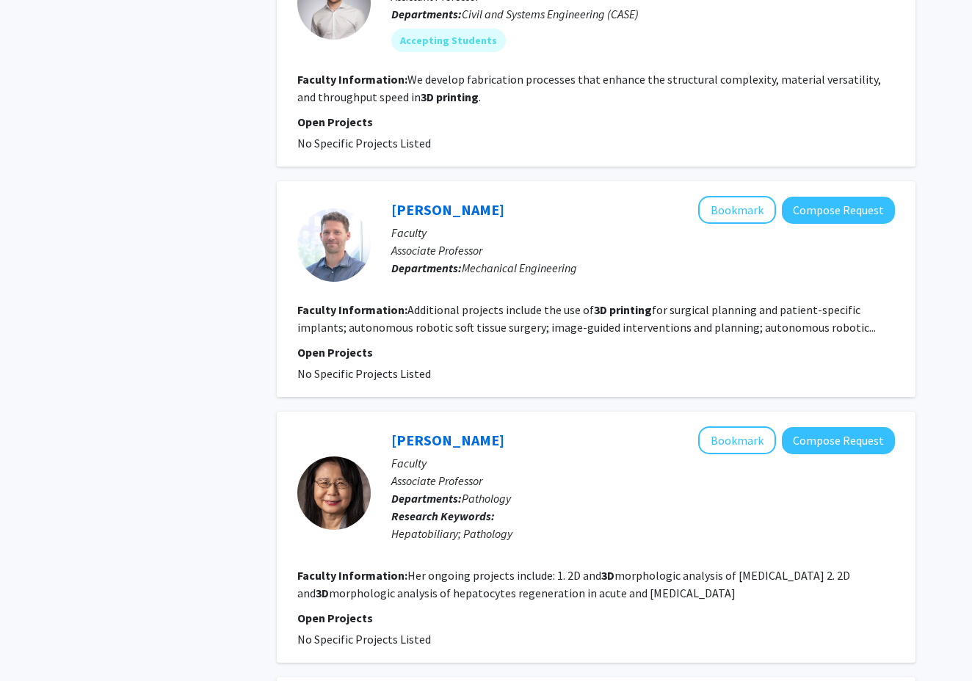
scroll to position [1509, 0]
drag, startPoint x: 407, startPoint y: 294, endPoint x: 341, endPoint y: 319, distance: 70.7
click at [341, 319] on fg-read-more "Additional projects include the use of 3D printing for surgical planning and pa…" at bounding box center [586, 319] width 579 height 32
copy section "Faculty Information: Additional projects include the use of 3D printing for sur…"
click at [341, 319] on fg-read-more "Additional projects include the use of 3D printing for surgical planning and pa…" at bounding box center [586, 319] width 579 height 32
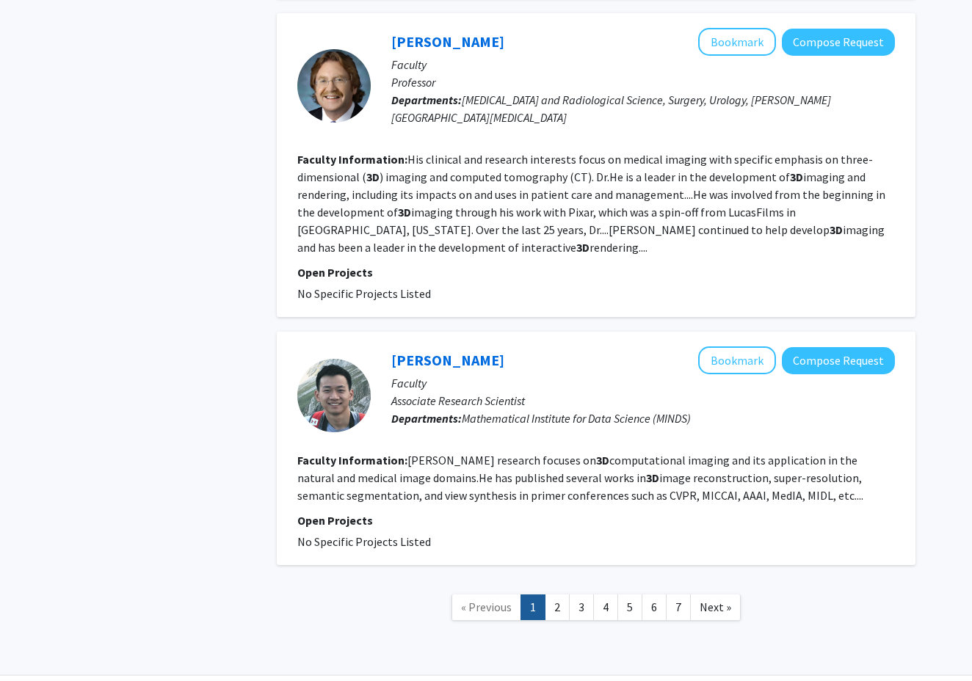
scroll to position [2177, 0]
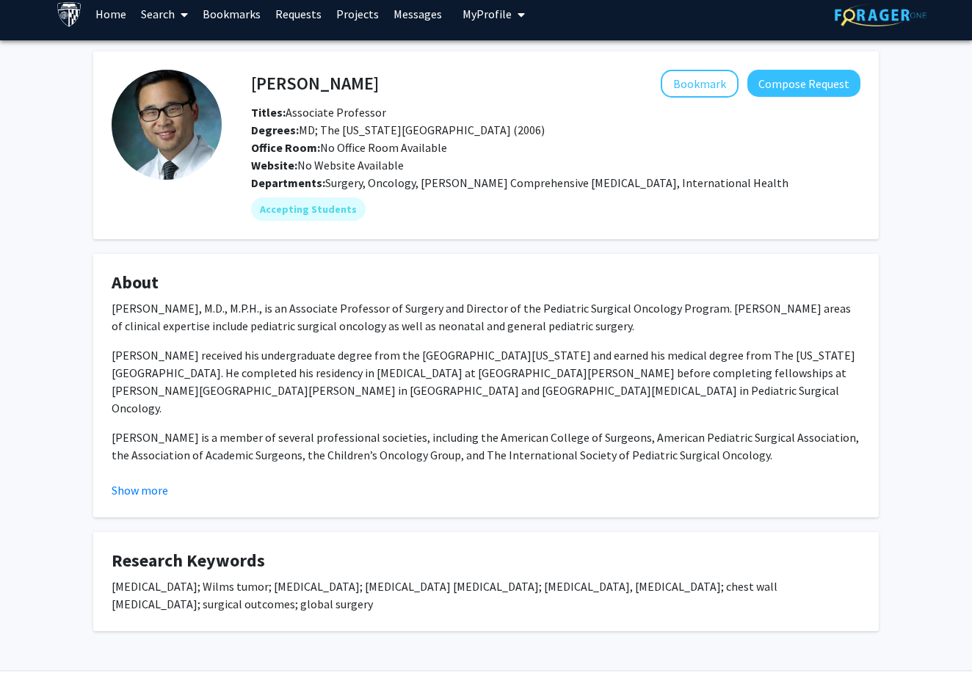
scroll to position [15, 0]
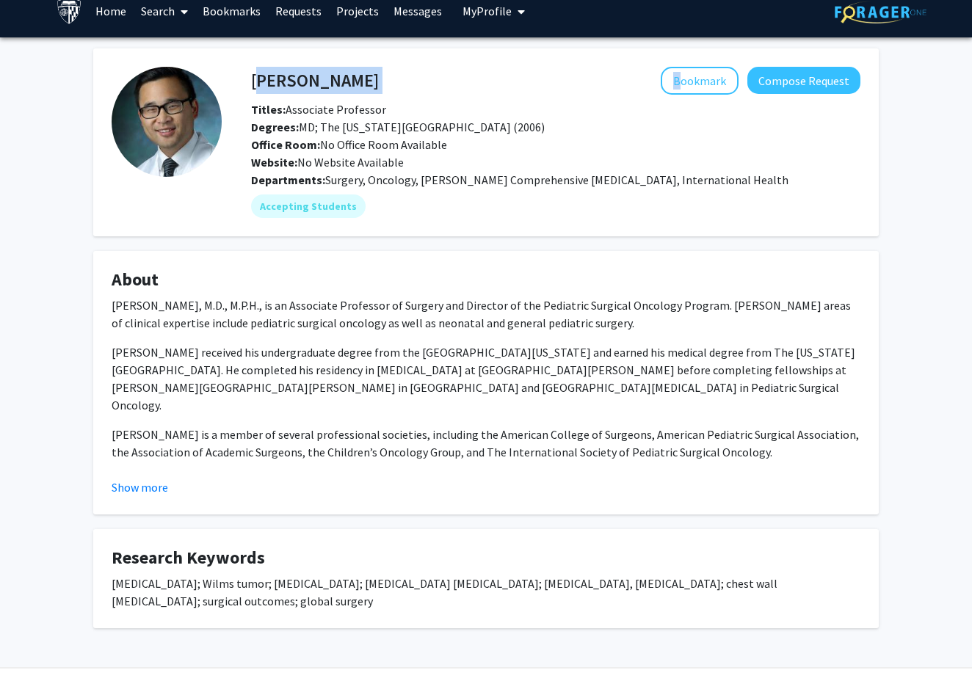
drag, startPoint x: 350, startPoint y: 87, endPoint x: 252, endPoint y: 82, distance: 97.8
click at [252, 82] on div "[PERSON_NAME] Bookmark Compose Request" at bounding box center [556, 81] width 632 height 28
copy div "[PERSON_NAME]"
click at [414, 108] on div "Titles: Associate Professor" at bounding box center [556, 110] width 632 height 18
